Goal: Find contact information: Find contact information

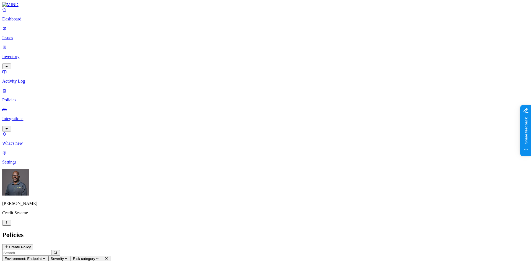
click at [52, 253] on html "Dashboard Issues Inventory Activity Log Policies Integrations What's new 1 Sett…" at bounding box center [265, 169] width 531 height 338
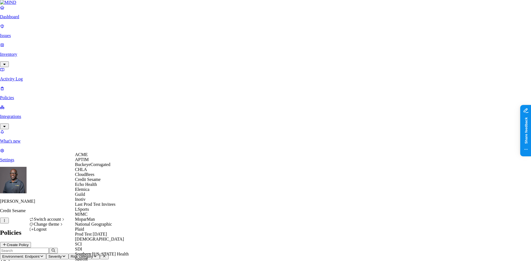
scroll to position [87, 0]
click at [95, 222] on span "National Geographic" at bounding box center [93, 224] width 37 height 5
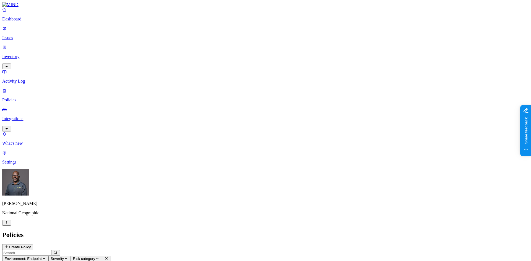
click at [29, 116] on p "Integrations" at bounding box center [265, 118] width 527 height 5
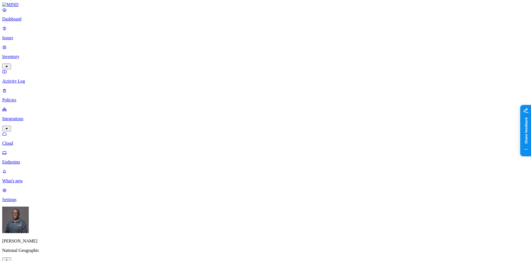
click at [25, 160] on p "Endpoints" at bounding box center [265, 162] width 527 height 5
click at [24, 141] on p "Cloud" at bounding box center [265, 143] width 527 height 5
click at [33, 160] on p "Endpoints" at bounding box center [265, 162] width 527 height 5
click at [21, 202] on p "Settings" at bounding box center [265, 200] width 527 height 5
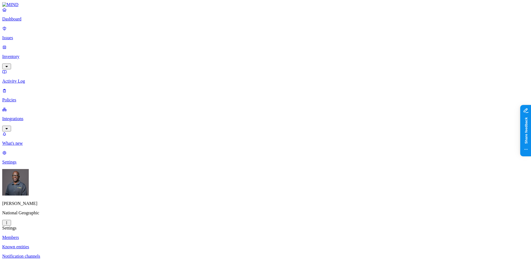
click at [82, 254] on p "Notification channels" at bounding box center [265, 256] width 527 height 5
click at [52, 253] on html "Dashboard Issues Inventory Activity Log Policies Integrations What's new 1 Sett…" at bounding box center [265, 193] width 531 height 387
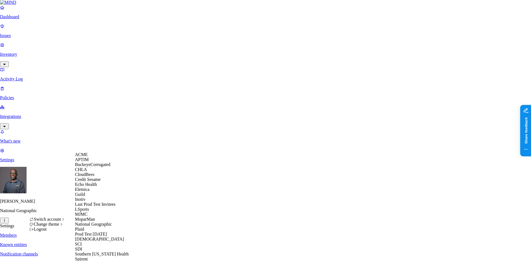
click at [92, 187] on span "Echo Health" at bounding box center [86, 184] width 22 height 5
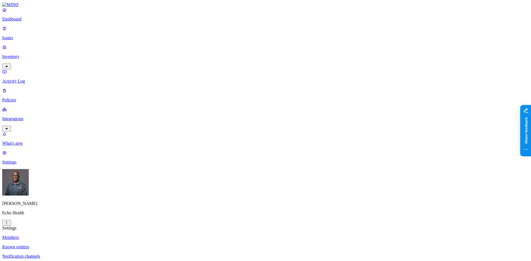
click at [25, 22] on p "Dashboard" at bounding box center [265, 19] width 527 height 5
click at [29, 116] on p "Integrations" at bounding box center [265, 118] width 527 height 5
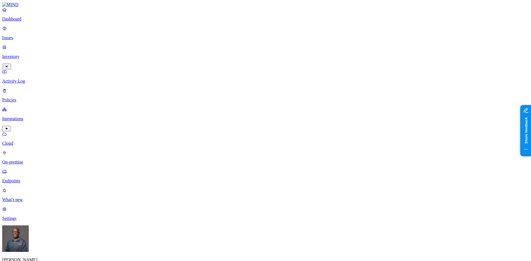
click at [27, 160] on p "On-premise" at bounding box center [265, 162] width 527 height 5
click at [25, 179] on p "Endpoints" at bounding box center [265, 181] width 527 height 5
click at [24, 141] on p "Cloud" at bounding box center [265, 143] width 527 height 5
click at [21, 21] on link "Dashboard" at bounding box center [265, 14] width 527 height 14
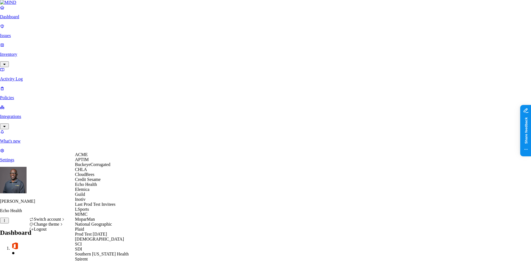
click at [89, 192] on span "Elemica" at bounding box center [82, 189] width 14 height 5
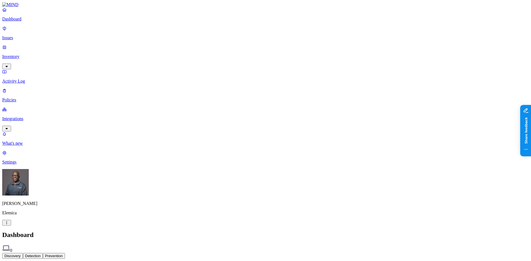
click at [29, 116] on p "Integrations" at bounding box center [265, 118] width 527 height 5
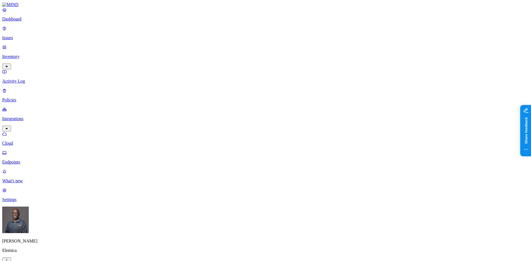
click at [27, 202] on p "Settings" at bounding box center [265, 200] width 527 height 5
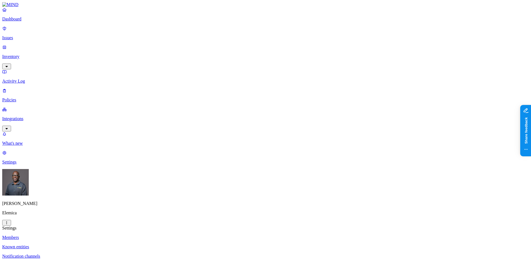
drag, startPoint x: 251, startPoint y: 54, endPoint x: 289, endPoint y: 55, distance: 37.6
copy figcaption "david.ivins@elemica.com"
click at [53, 253] on html "Dashboard Issues Inventory Activity Log Policies Integrations What's new 1 Sett…" at bounding box center [265, 174] width 531 height 349
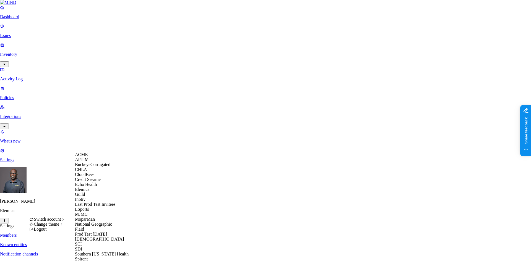
scroll to position [83, 0]
click at [87, 212] on span "MJMC" at bounding box center [81, 214] width 12 height 5
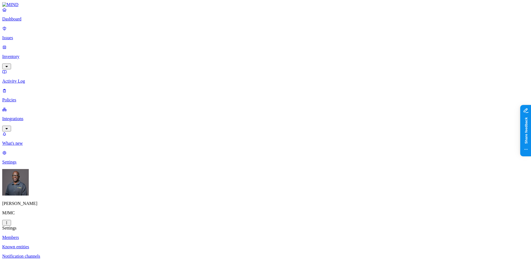
click at [23, 22] on p "Dashboard" at bounding box center [265, 19] width 527 height 5
click at [26, 116] on p "Integrations" at bounding box center [265, 118] width 527 height 5
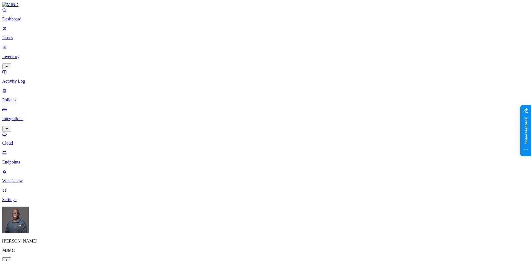
click at [16, 22] on p "Dashboard" at bounding box center [265, 19] width 527 height 5
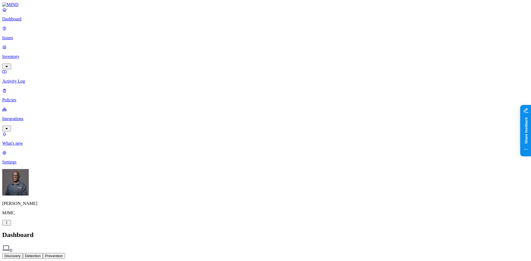
click at [24, 165] on p "Settings" at bounding box center [265, 162] width 527 height 5
drag, startPoint x: 251, startPoint y: 58, endPoint x: 288, endPoint y: 58, distance: 37.1
copy figcaption "[EMAIL_ADDRESS][DOMAIN_NAME]"
